Goal: Check status

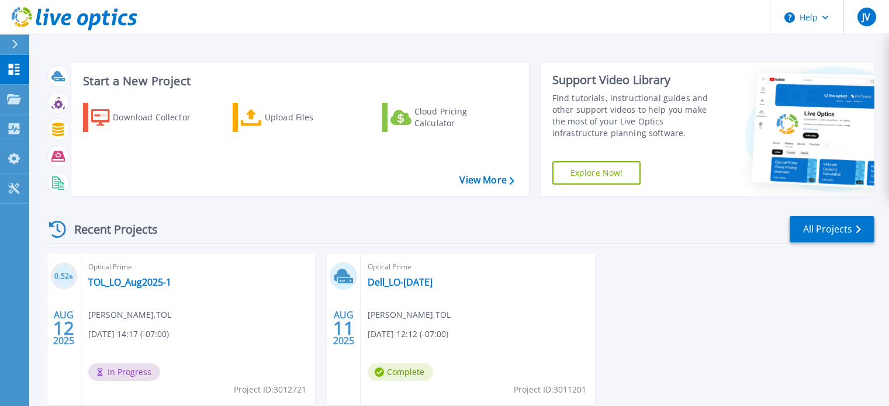
scroll to position [58, 0]
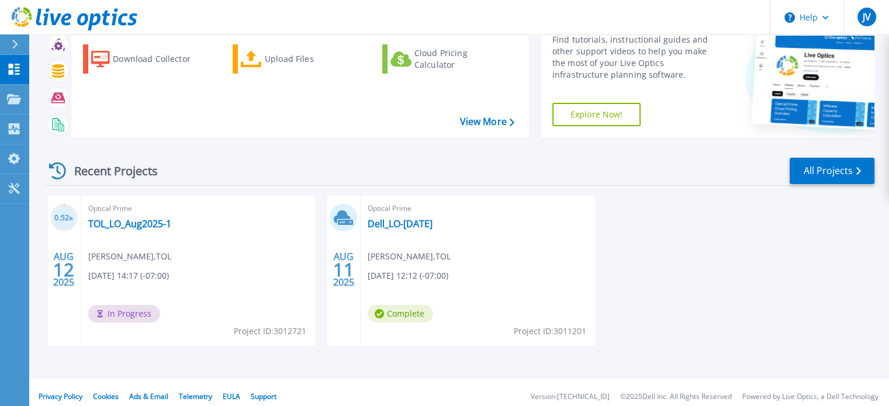
click at [768, 217] on div "0.52 % AUG 12 2025 Optical Prime TOL_LO_Aug2025-1 Jazzy Velickovic , TOL 08/12/…" at bounding box center [455, 282] width 838 height 175
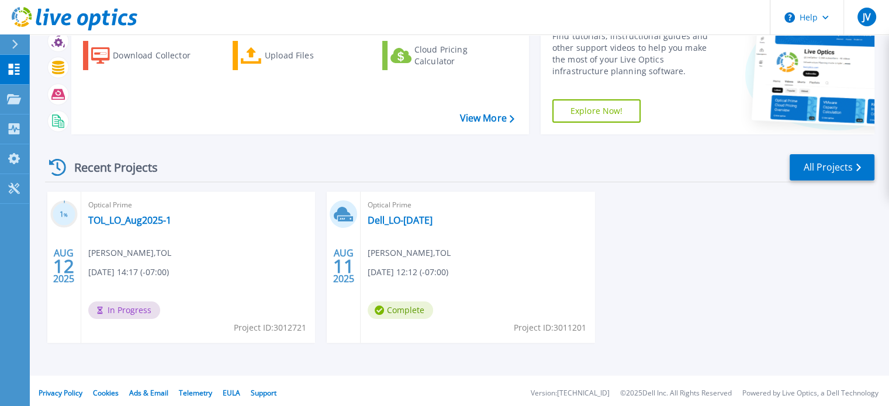
scroll to position [66, 0]
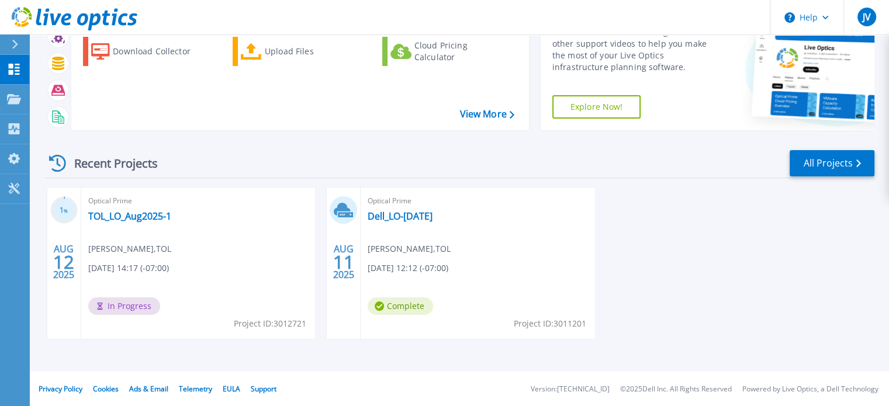
click at [708, 220] on div "1 % AUG 12 2025 Optical Prime TOL_LO_Aug2025-1 Jazzy Velickovic , TOL 08/12/202…" at bounding box center [455, 275] width 838 height 175
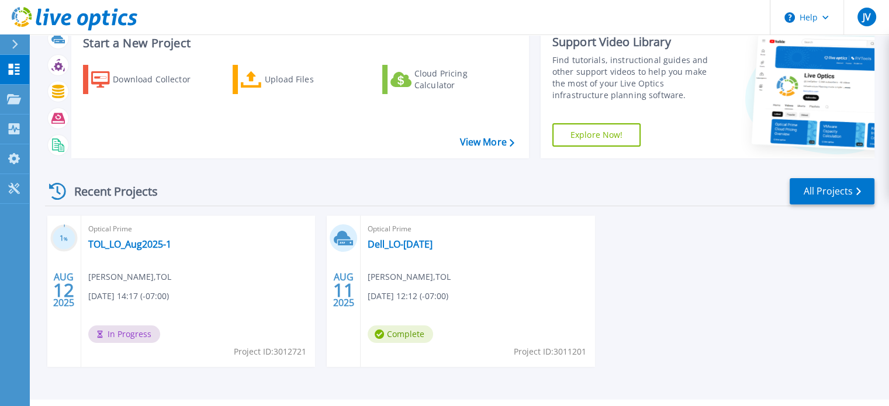
scroll to position [58, 0]
